Goal: Check status

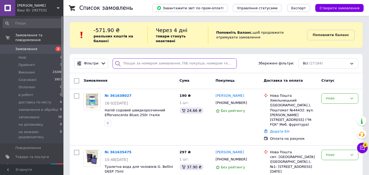
click at [159, 65] on input "search" at bounding box center [175, 63] width 124 height 10
paste input "361635475"
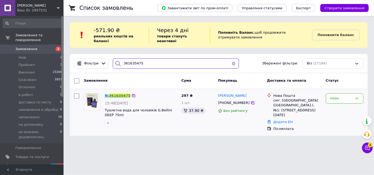
type input "361635475"
click at [121, 93] on span "361635475" at bounding box center [119, 95] width 21 height 4
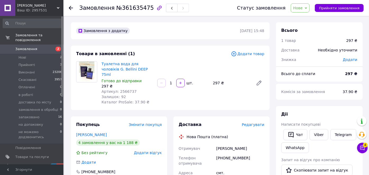
click at [29, 47] on span "Замовлення" at bounding box center [26, 49] width 22 height 5
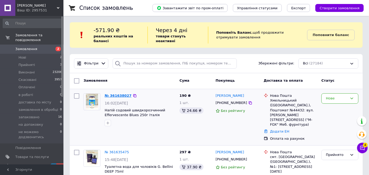
click at [112, 95] on link "№ 361638027" at bounding box center [118, 95] width 27 height 4
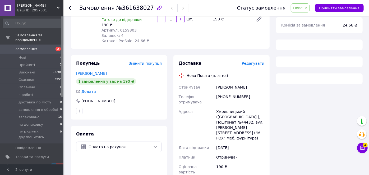
scroll to position [66, 0]
